Goal: Contribute content

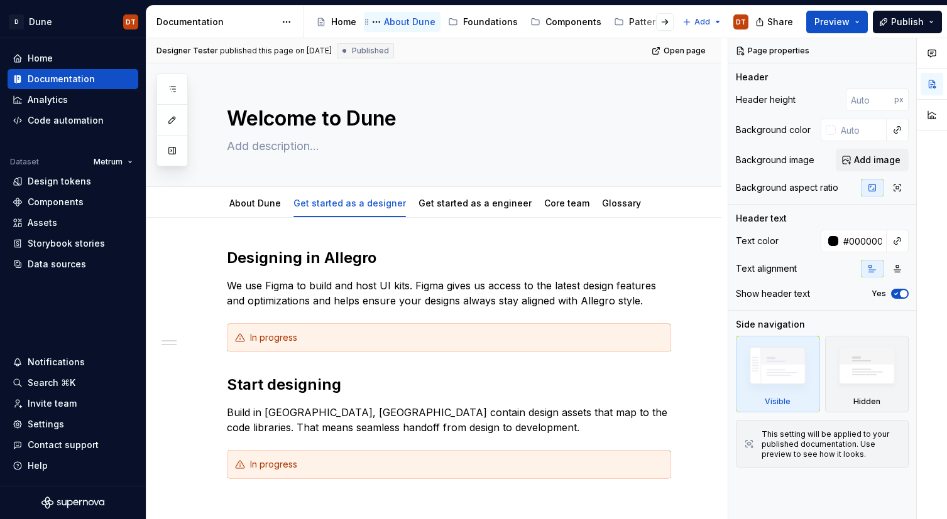
click at [401, 23] on div "About Dune" at bounding box center [410, 22] width 52 height 13
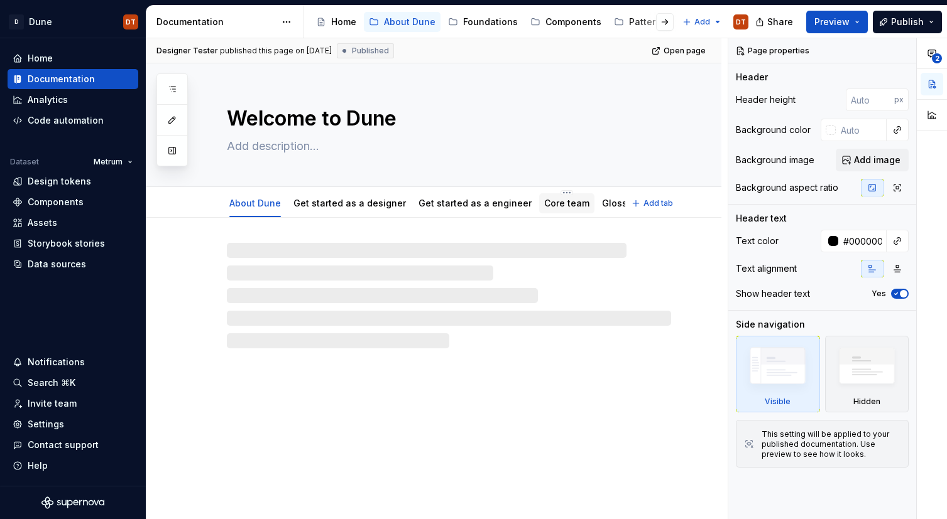
click at [548, 205] on link "Core team" at bounding box center [566, 203] width 45 height 11
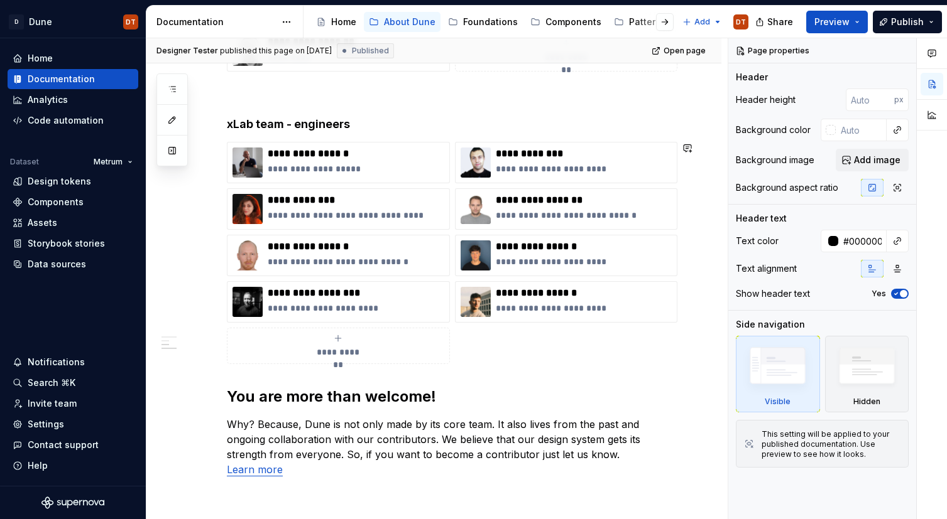
scroll to position [705, 0]
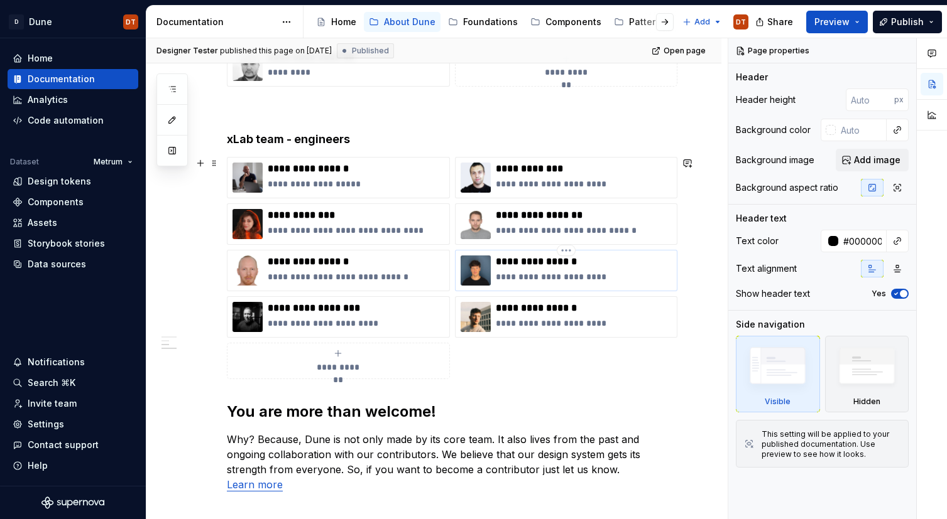
click at [605, 279] on p "**********" at bounding box center [584, 277] width 176 height 13
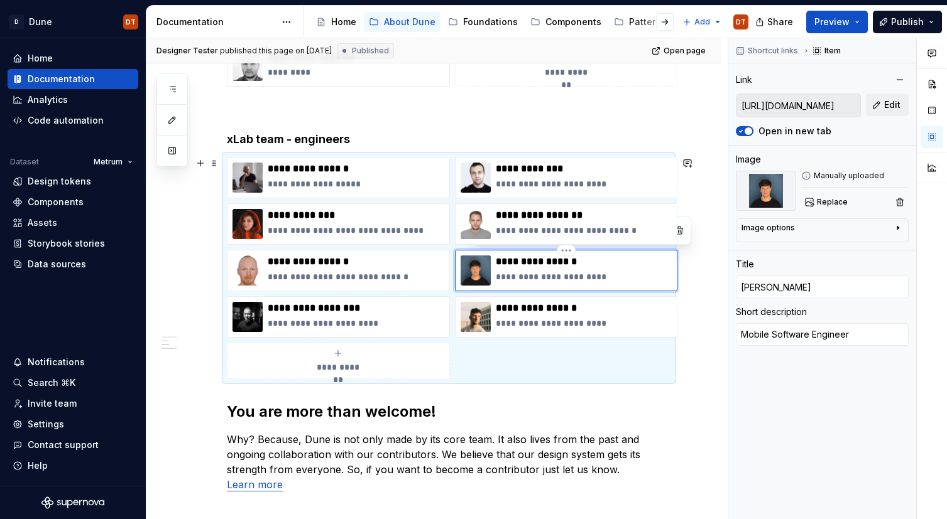
type textarea "*"
type textarea "Mobile Software Engineer"
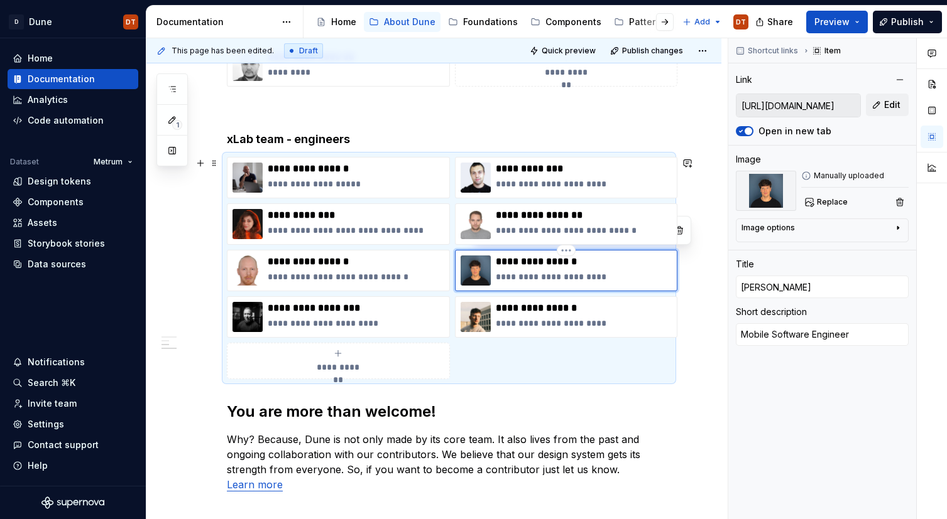
type textarea "*"
type textarea "Mobile Software Engineer 2"
click at [379, 319] on p "**********" at bounding box center [356, 323] width 176 height 13
type textarea "*"
type input "[URL][DOMAIN_NAME]"
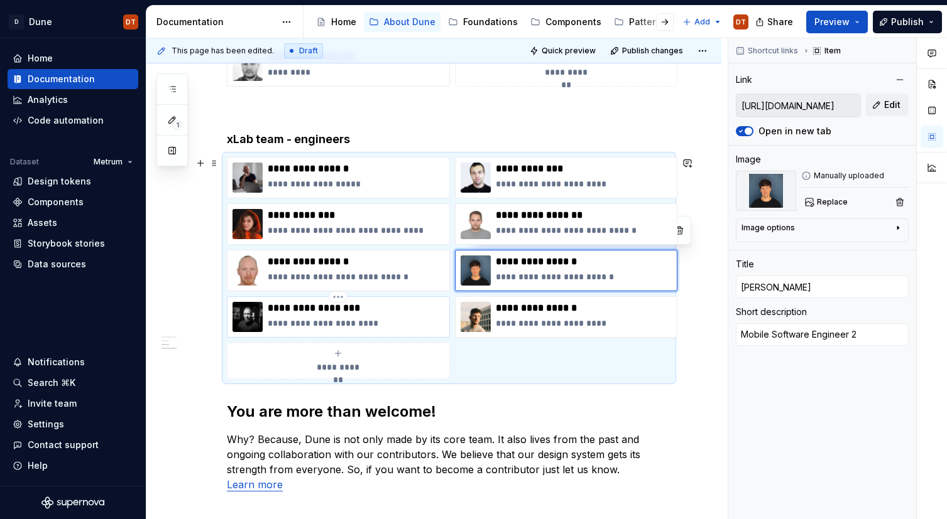
type input "[URL][DOMAIN_NAME]"
type input "[PERSON_NAME]"
type textarea "Mobile Software Engineer"
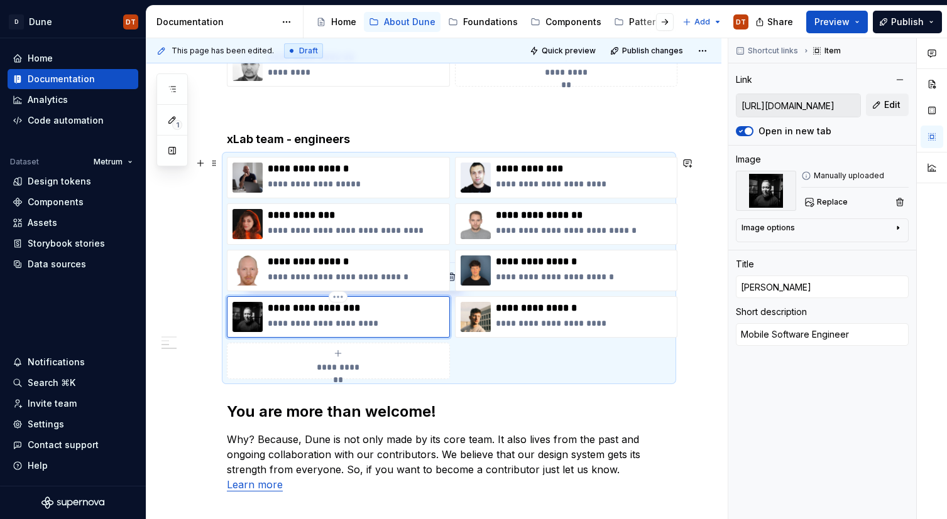
type textarea "*"
type textarea "Mobile Software Engineer"
type textarea "*"
type textarea "Mobile Software Engineer 2"
click at [605, 324] on p "**********" at bounding box center [584, 323] width 176 height 13
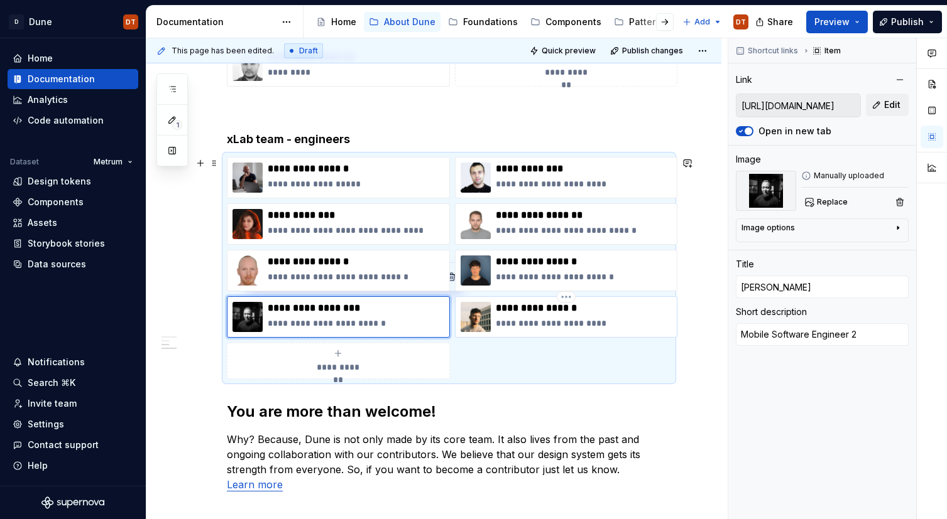
type textarea "*"
type input "[URL][DOMAIN_NAME]"
type input "[PERSON_NAME]"
type textarea "Mobile Software Engineer"
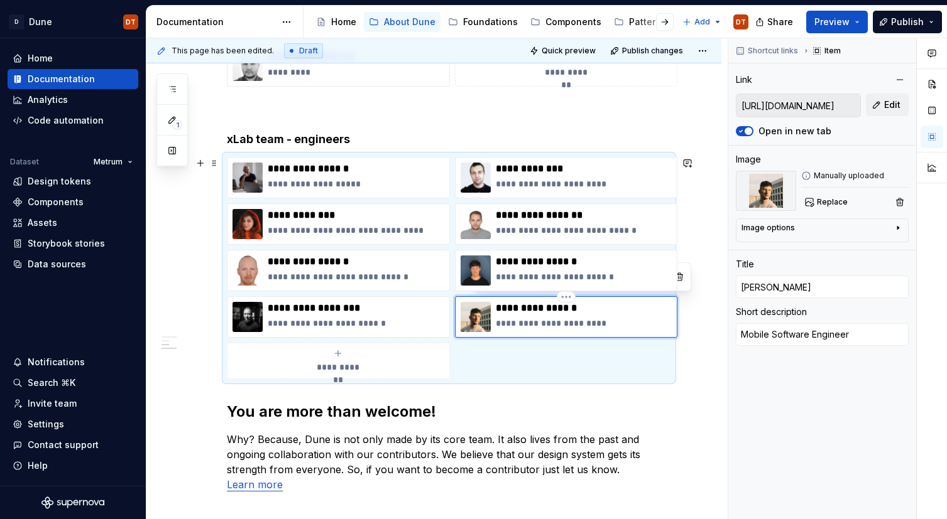
type textarea "*"
type textarea "Mobile Software Engineer"
type textarea "*"
type textarea "Mobile Software Engineer 2"
click at [904, 24] on span "Publish" at bounding box center [907, 22] width 33 height 13
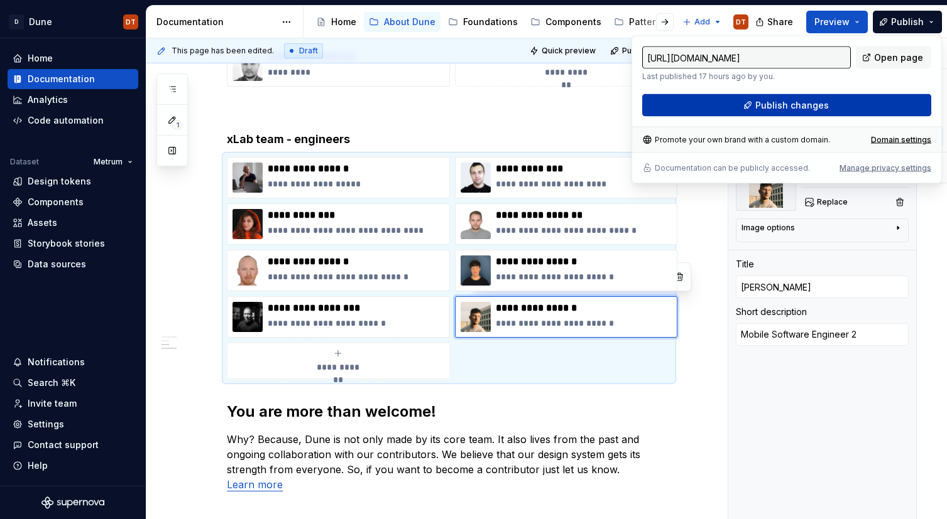
click at [830, 106] on button "Publish changes" at bounding box center [786, 105] width 289 height 23
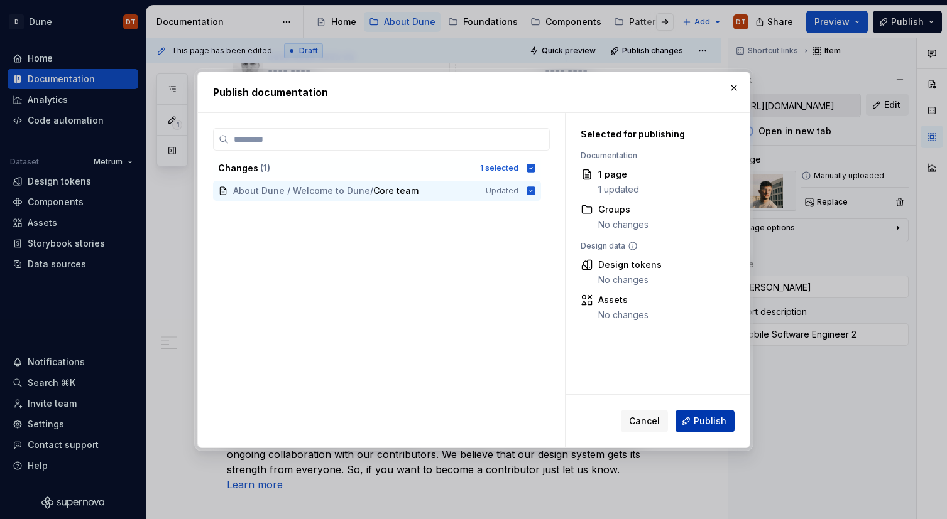
click at [707, 424] on span "Publish" at bounding box center [709, 421] width 33 height 13
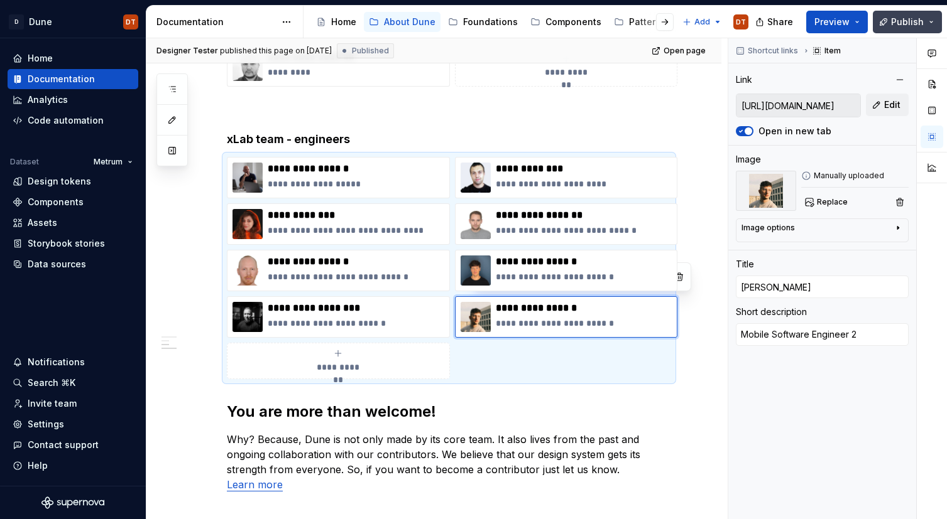
click at [931, 19] on button "Publish" at bounding box center [906, 22] width 69 height 23
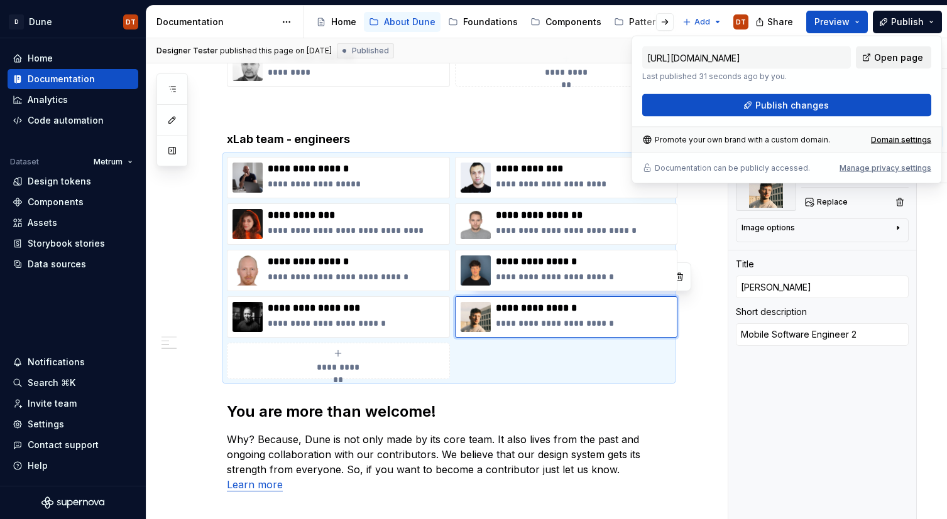
click at [902, 60] on span "Open page" at bounding box center [898, 58] width 49 height 13
type textarea "*"
